Goal: Obtain resource: Download file/media

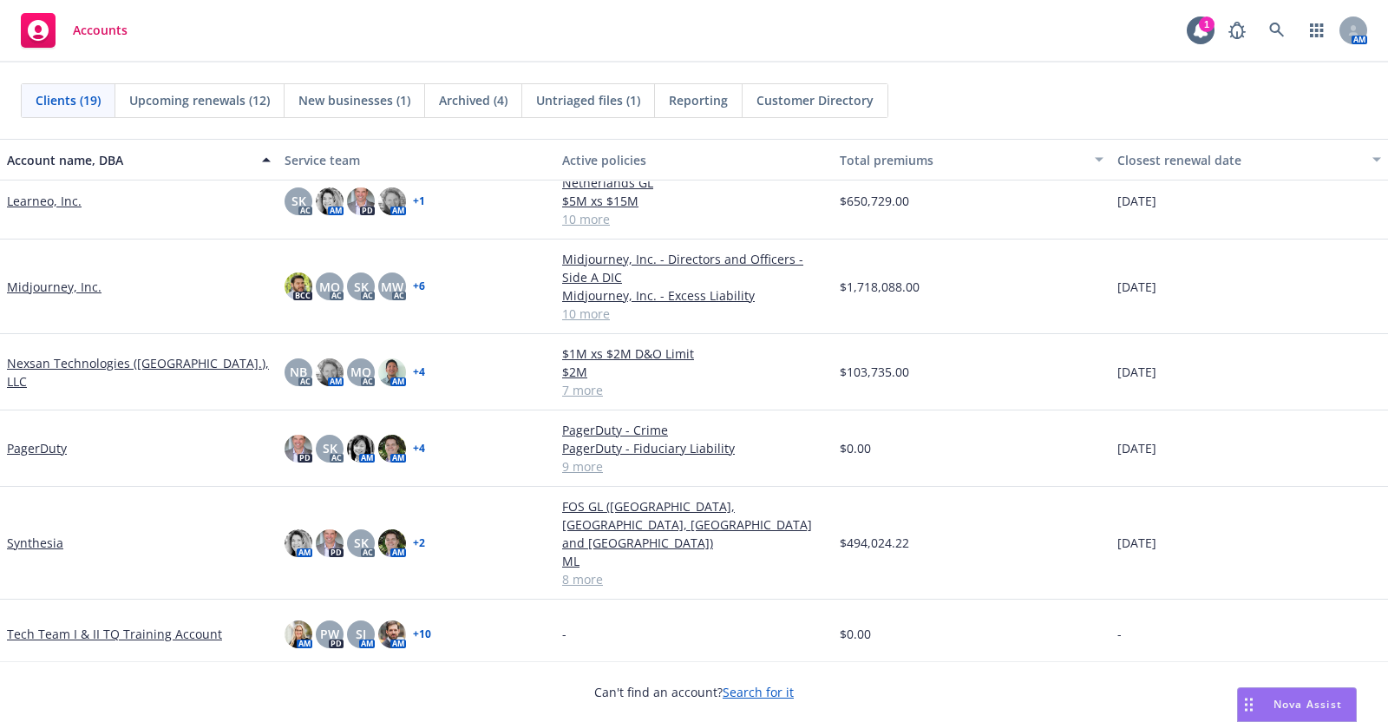
scroll to position [784, 0]
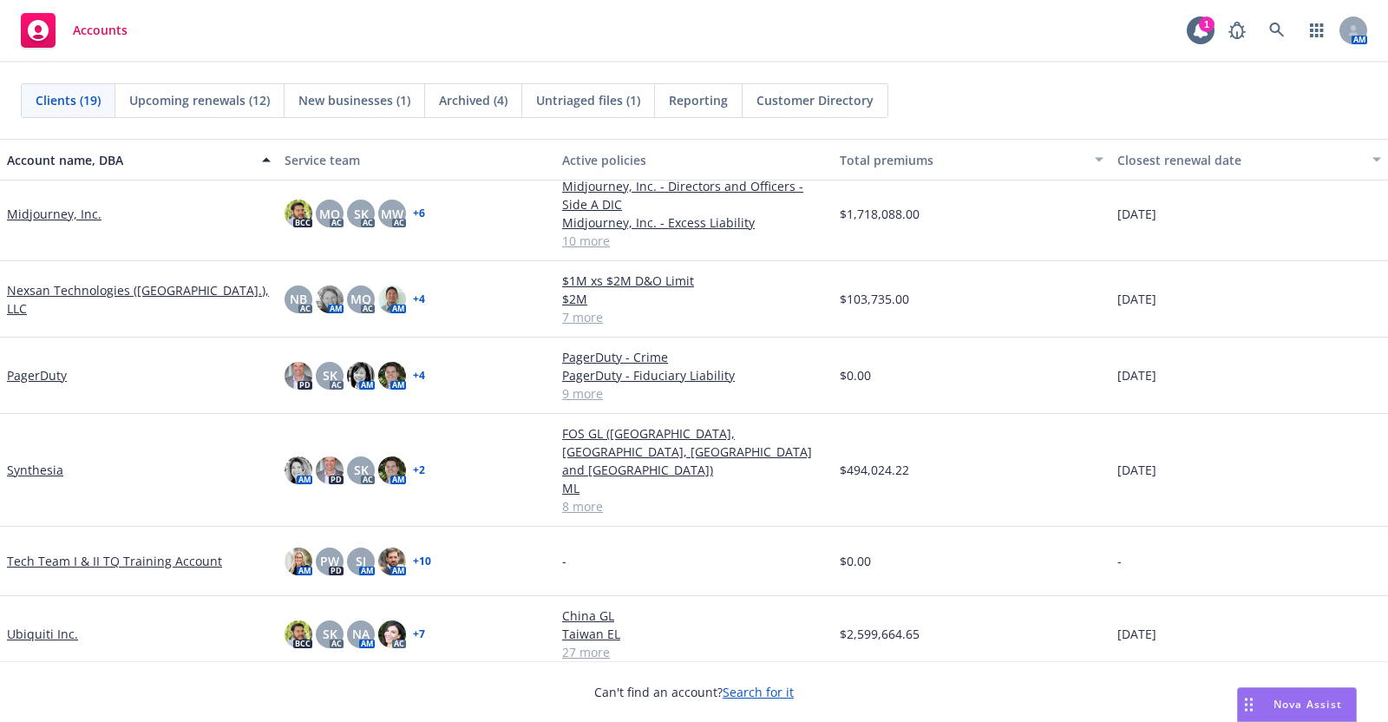
click at [16, 461] on link "Synthesia" at bounding box center [35, 470] width 56 height 18
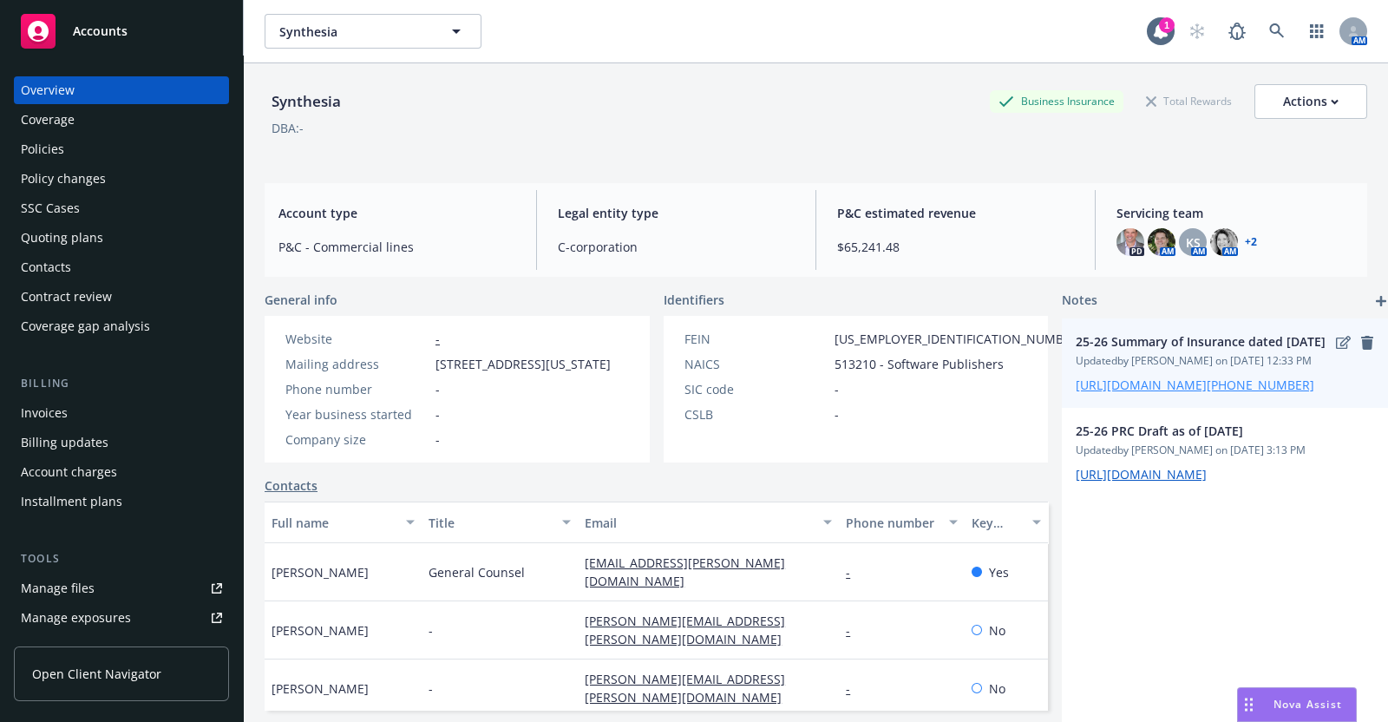
click at [1151, 393] on link "[URL][DOMAIN_NAME][PHONE_NUMBER]" at bounding box center [1195, 384] width 239 height 16
